Goal: Information Seeking & Learning: Learn about a topic

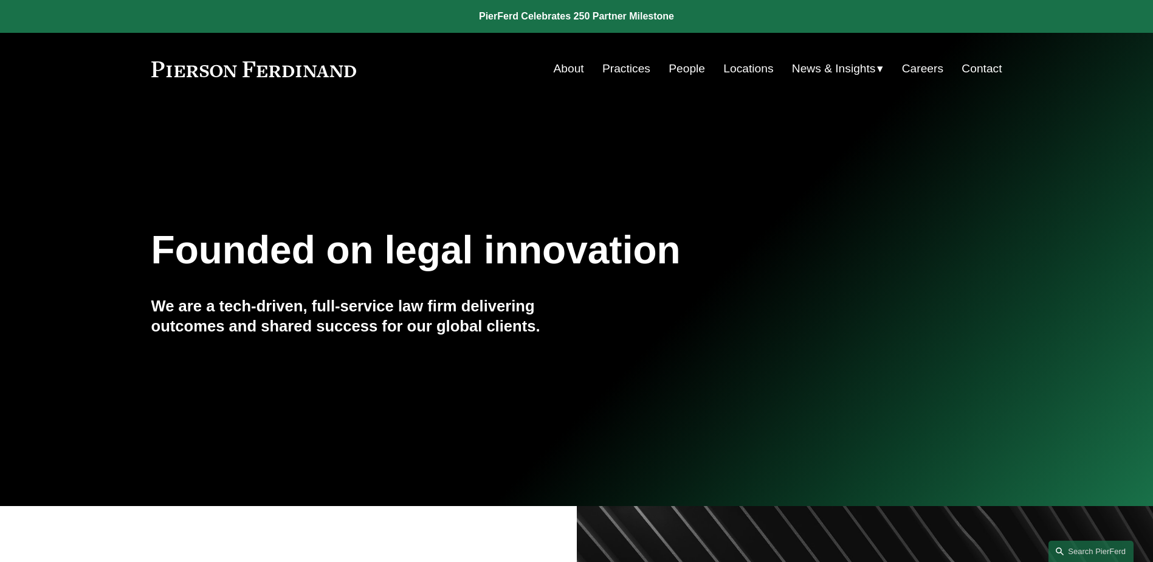
click at [634, 333] on div "Founded on legal innovation We are a tech-driven, full-service law firm deliver…" at bounding box center [576, 305] width 1153 height 165
click at [679, 64] on link "People" at bounding box center [687, 68] width 36 height 23
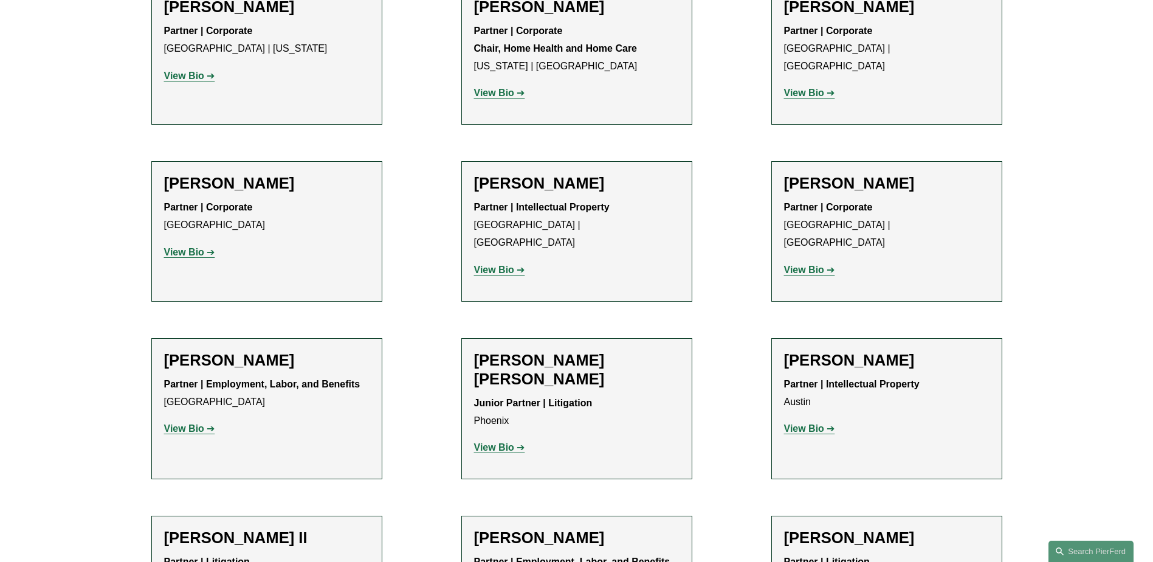
scroll to position [1155, 0]
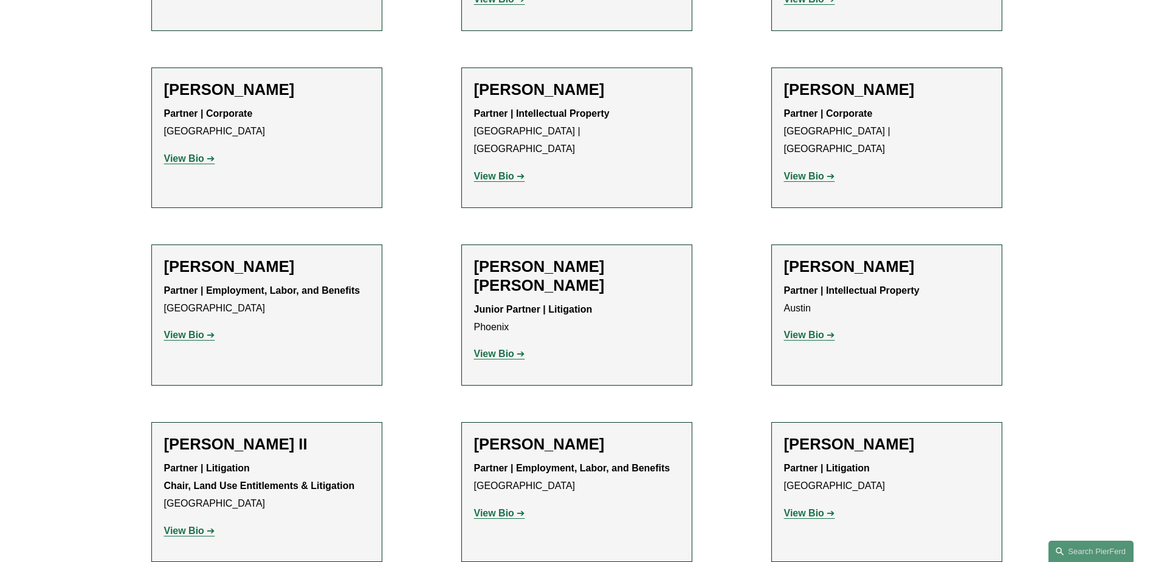
click at [508, 466] on div "Partner | Employment, Labor, and Benefits Atlanta View Bio Location: [GEOGRAPHI…" at bounding box center [577, 491] width 206 height 62
click at [513, 508] on strong "View Bio" at bounding box center [494, 513] width 40 height 10
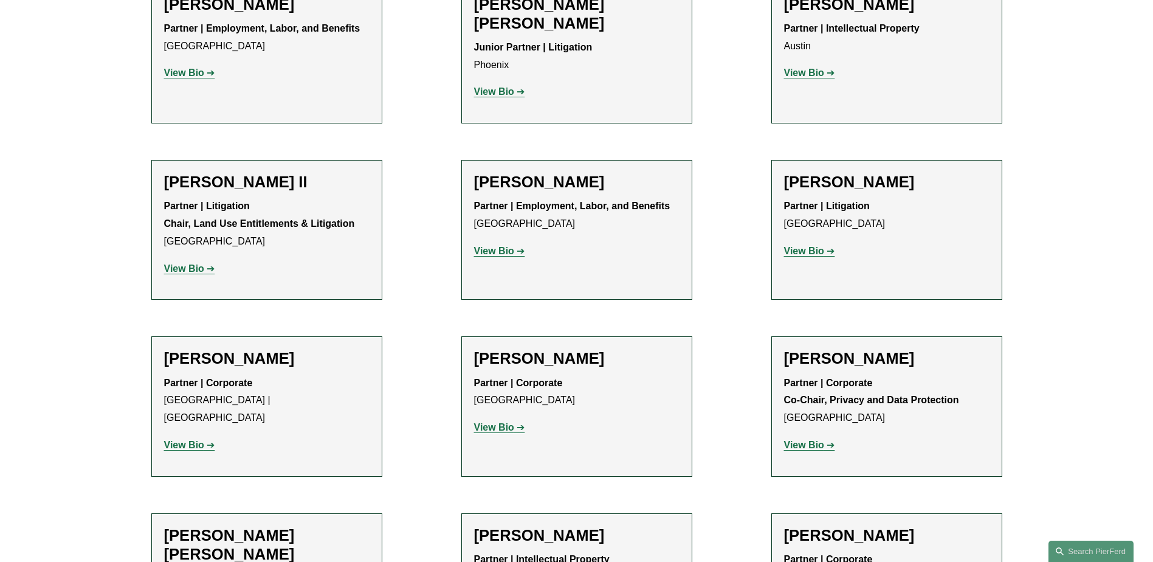
scroll to position [1520, 0]
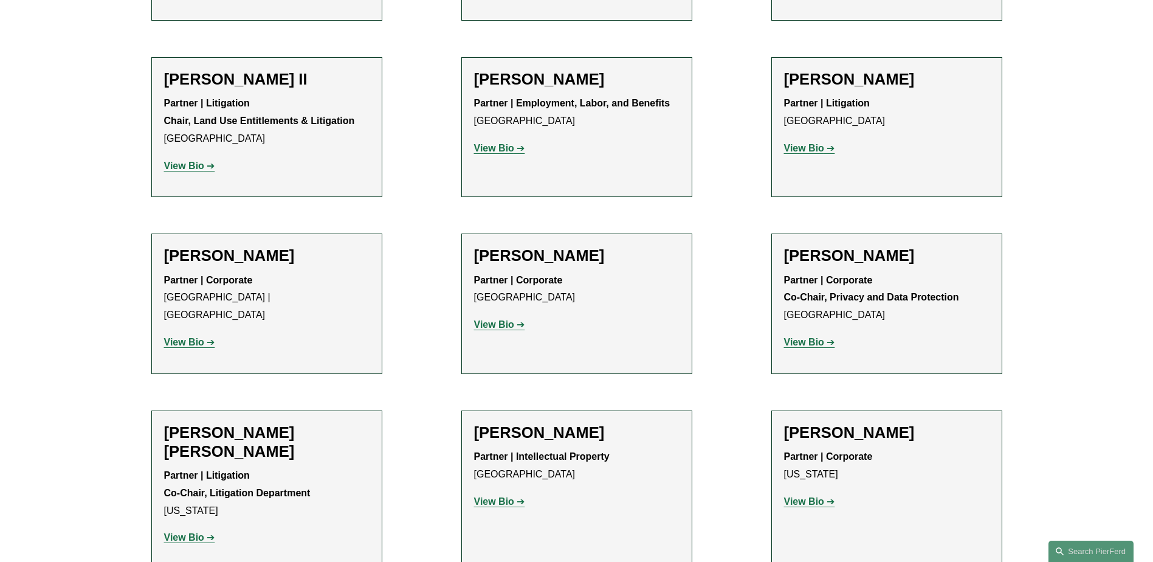
click at [513, 496] on strong "View Bio" at bounding box center [494, 501] width 40 height 10
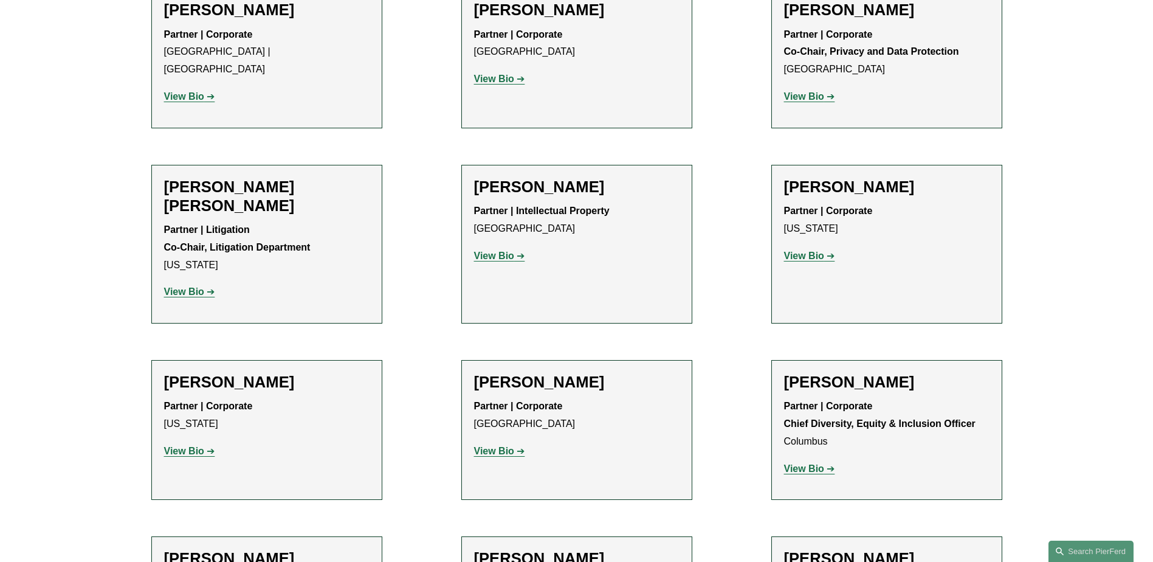
scroll to position [1885, 0]
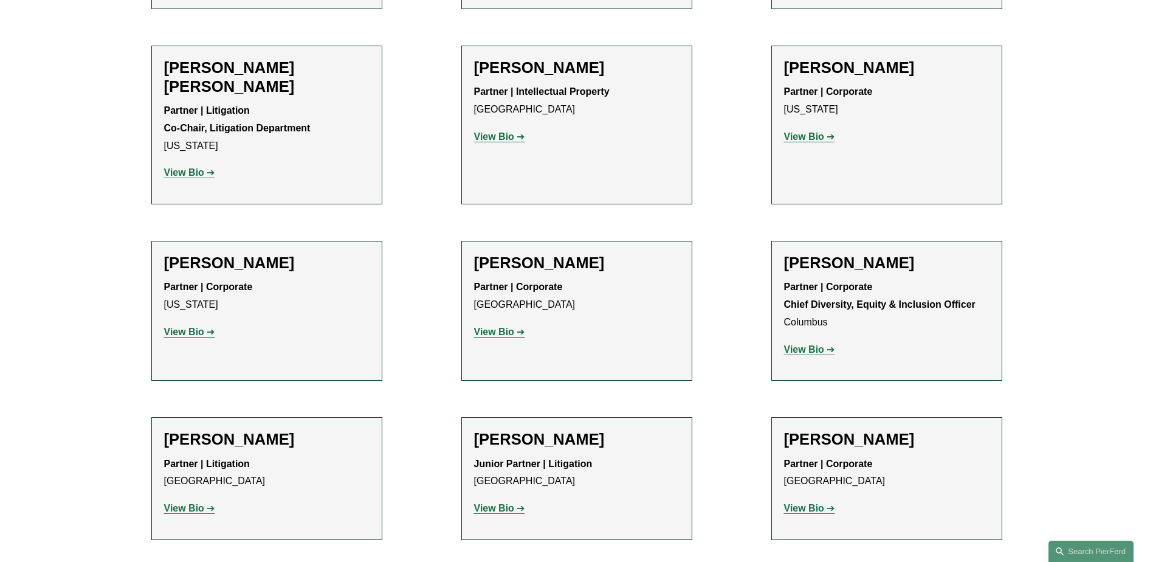
click at [514, 503] on link "View Bio" at bounding box center [499, 508] width 51 height 10
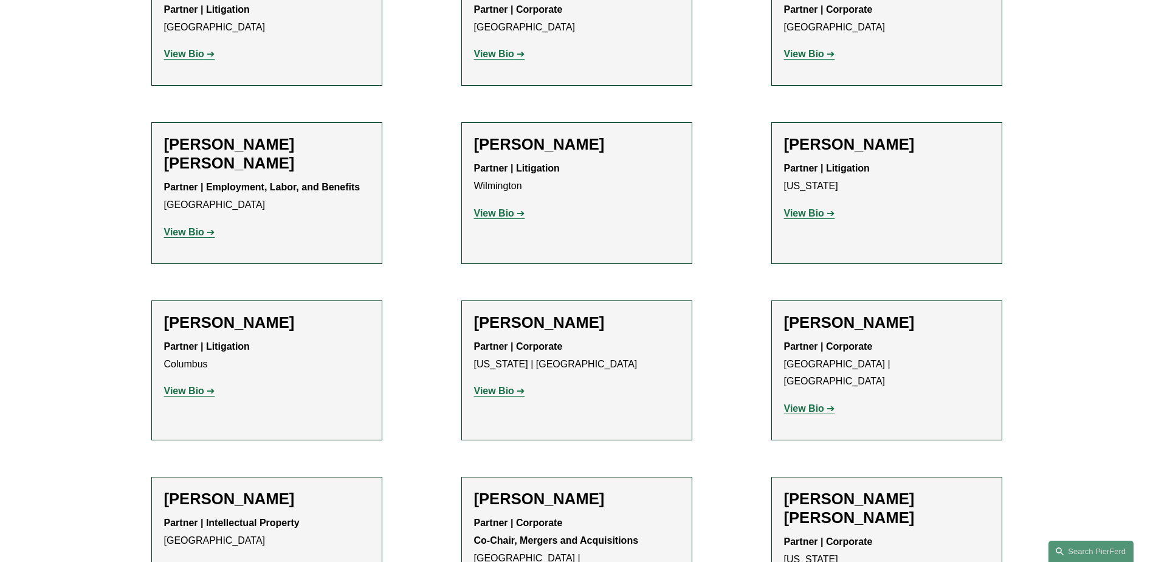
scroll to position [2979, 0]
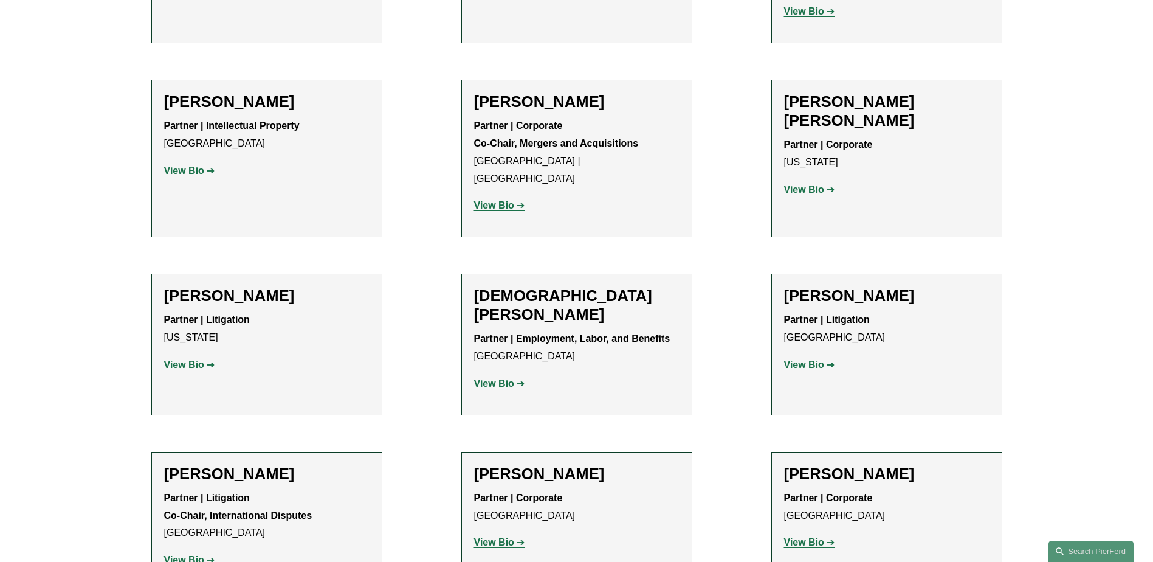
scroll to position [3344, 0]
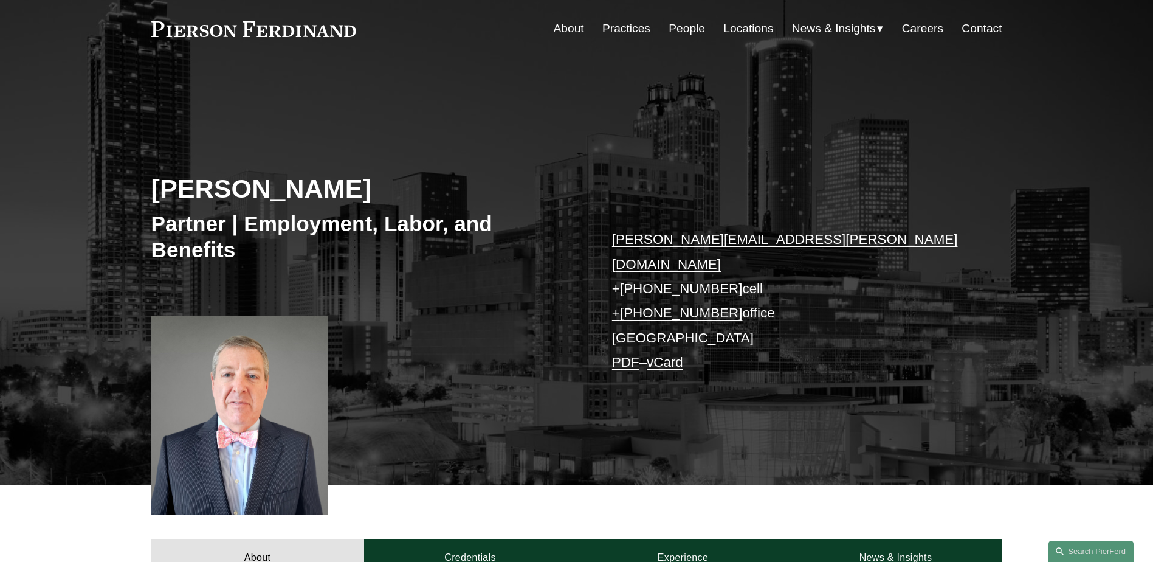
scroll to position [61, 0]
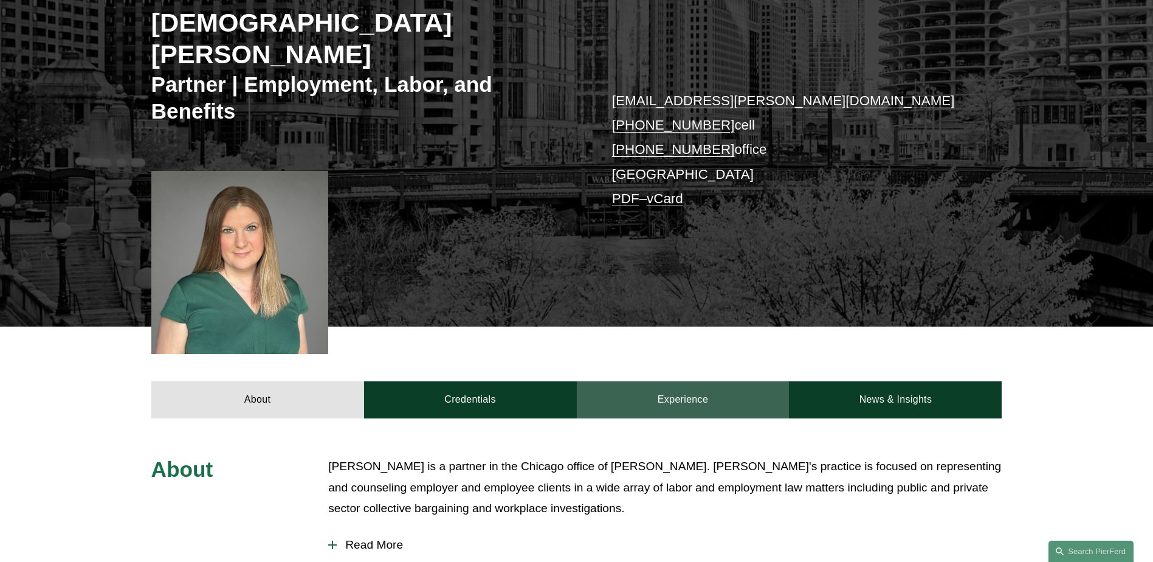
scroll to position [81, 0]
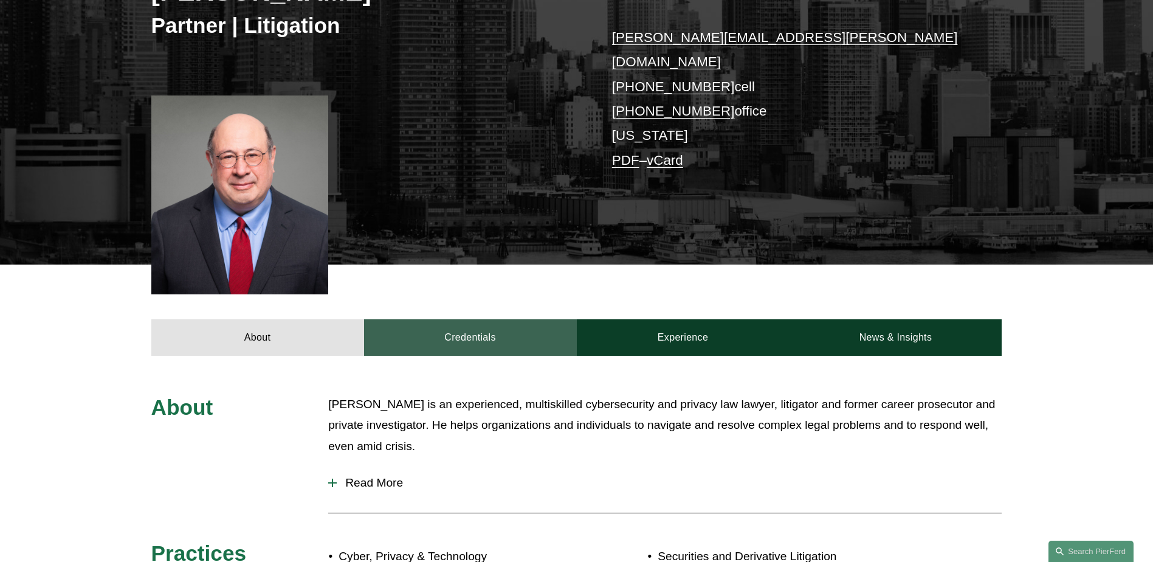
scroll to position [365, 0]
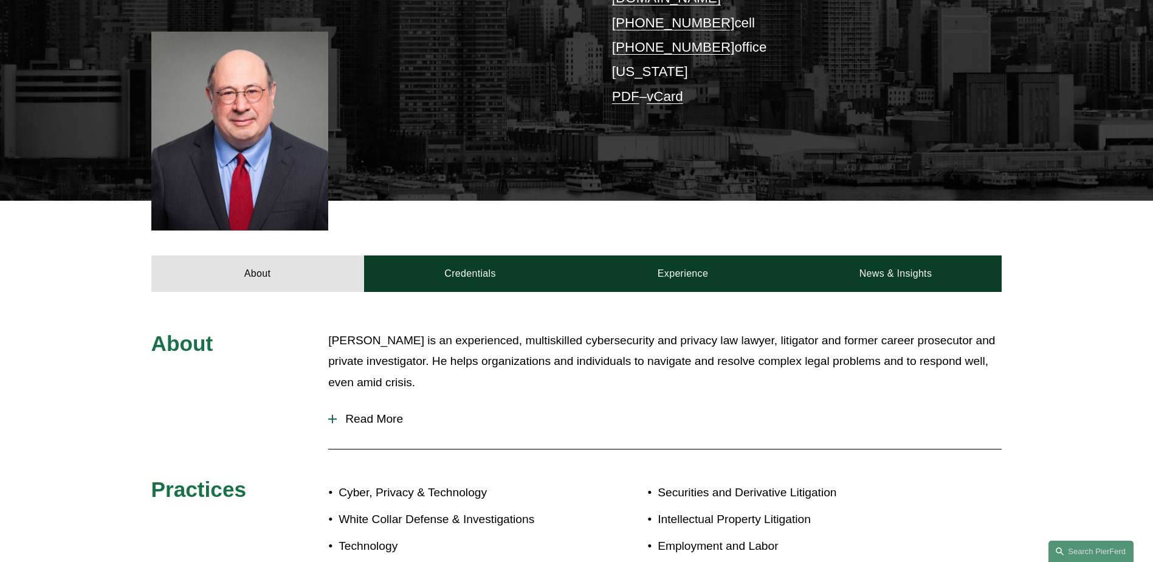
click at [373, 412] on span "Read More" at bounding box center [669, 418] width 665 height 13
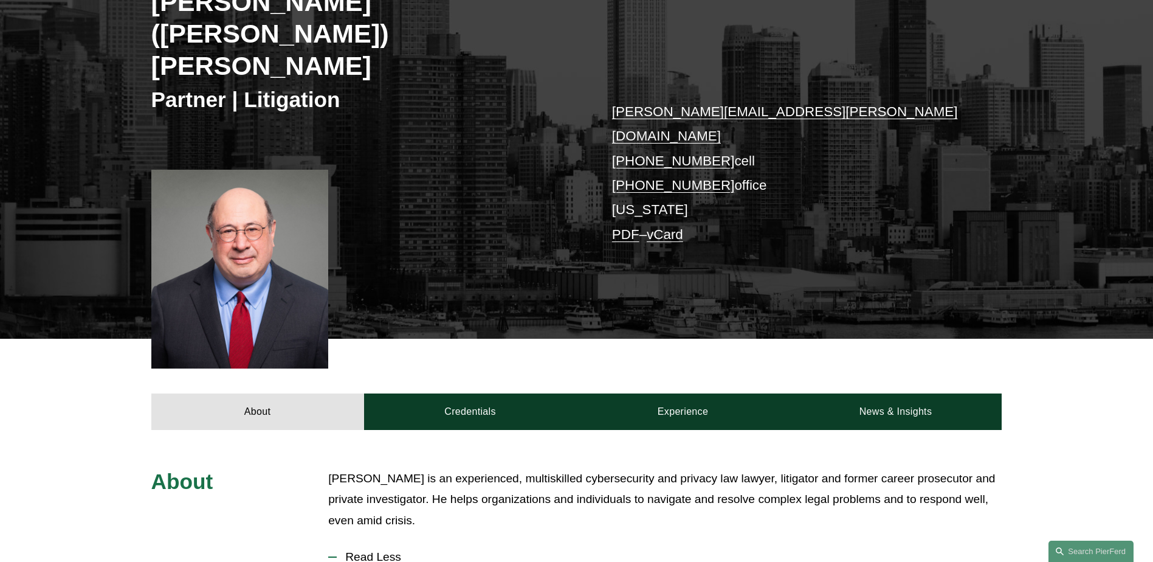
scroll to position [0, 0]
